Goal: Find specific page/section: Find specific page/section

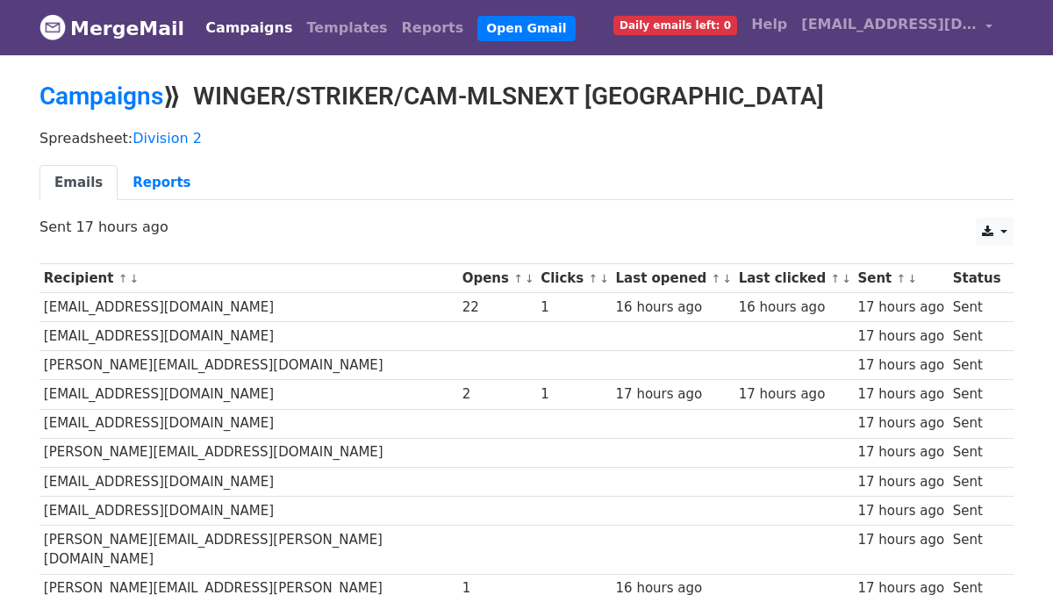
click at [450, 102] on h2 "Campaigns ⟫ WINGER/STRIKER/CAM-MLSNEXT SF GLENS ACADEMY" at bounding box center [526, 97] width 974 height 30
drag, startPoint x: 204, startPoint y: 89, endPoint x: 784, endPoint y: 114, distance: 581.3
click at [784, 114] on div "Campaigns ⟫ WINGER/STRIKER/CAM-MLSNEXT SF GLENS ACADEMY" at bounding box center [526, 101] width 1000 height 39
copy h2 "WINGER/STRIKER/CAM-MLSNEXT SF GLENS ACADEMY"
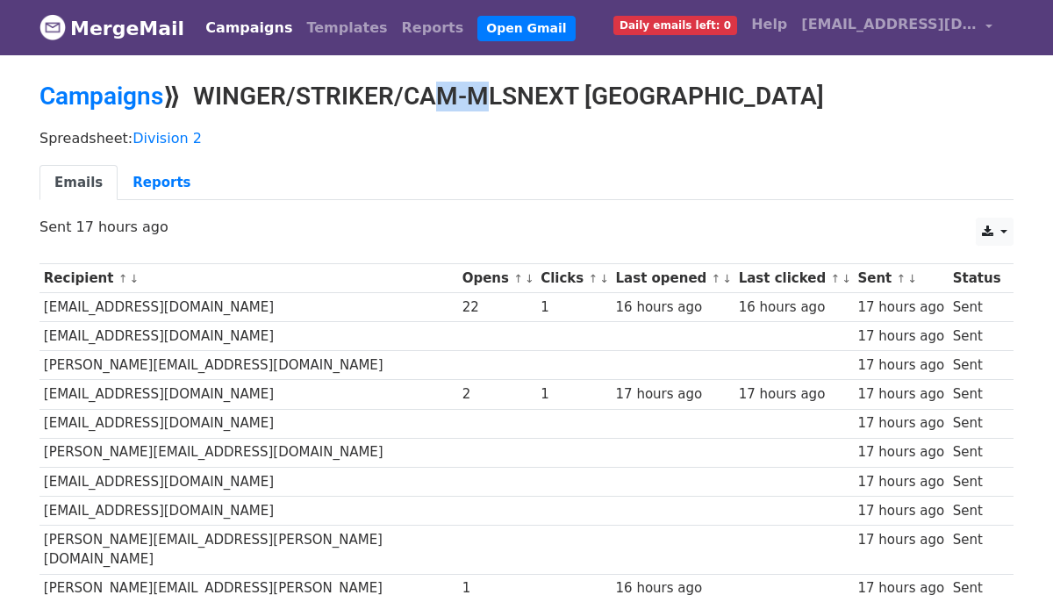
copy h2 "WINGER/STRIKER/CAM-MLSNEXT SF GLENS ACADEMY"
